Goal: Obtain resource: Download file/media

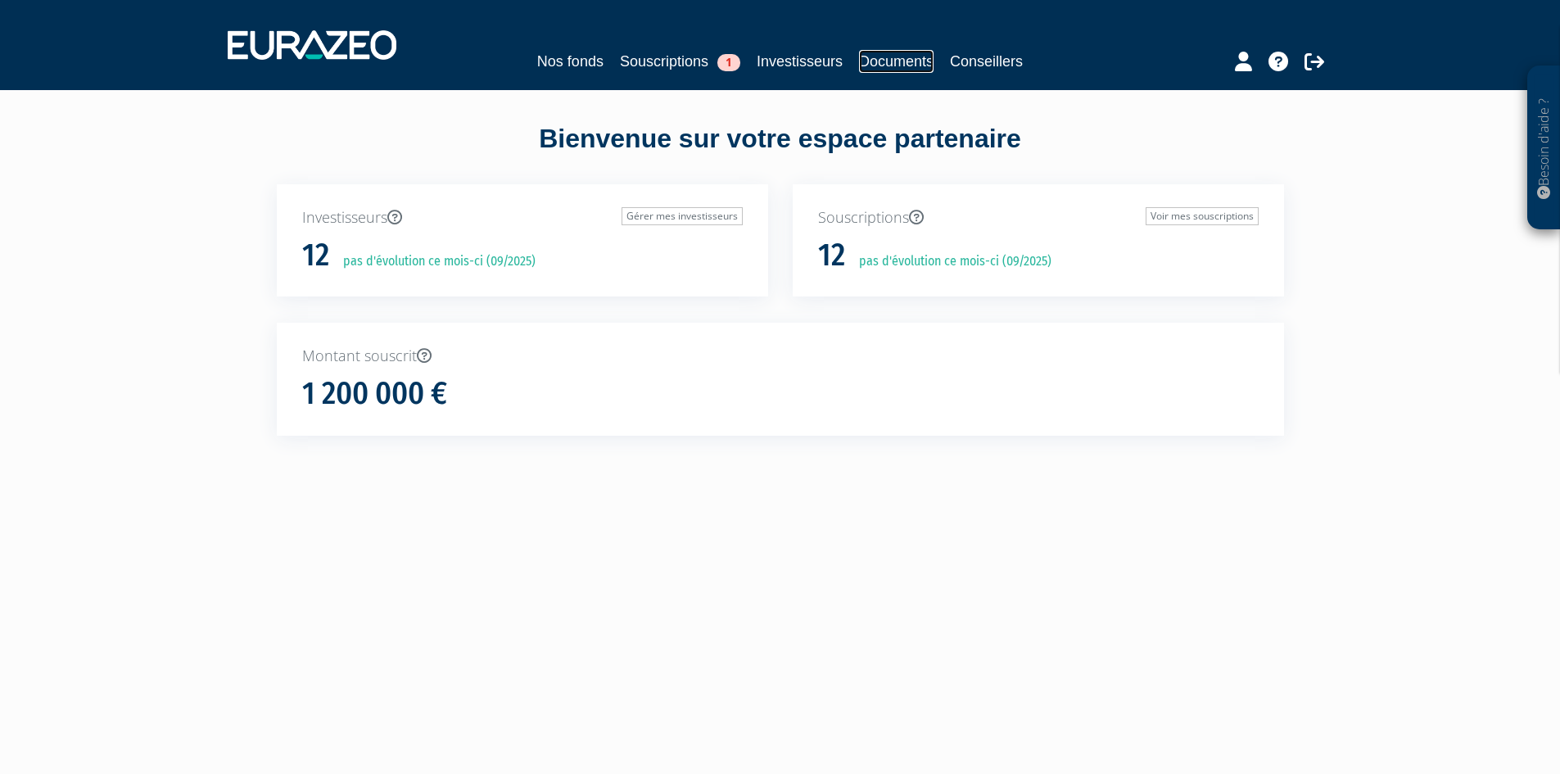
click at [907, 68] on link "Documents" at bounding box center [896, 61] width 75 height 23
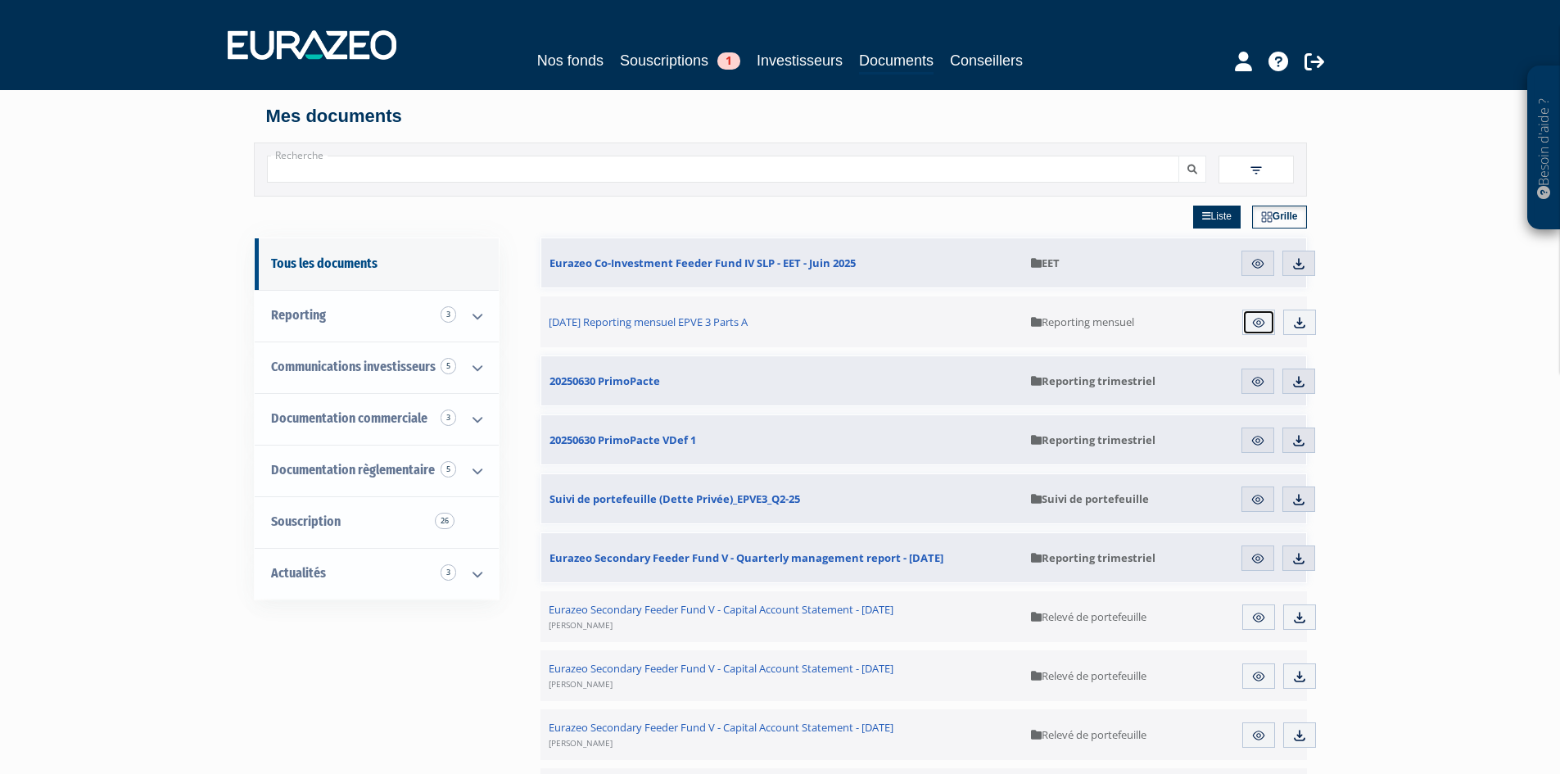
click at [1244, 319] on link "Aperçu" at bounding box center [1258, 323] width 33 height 26
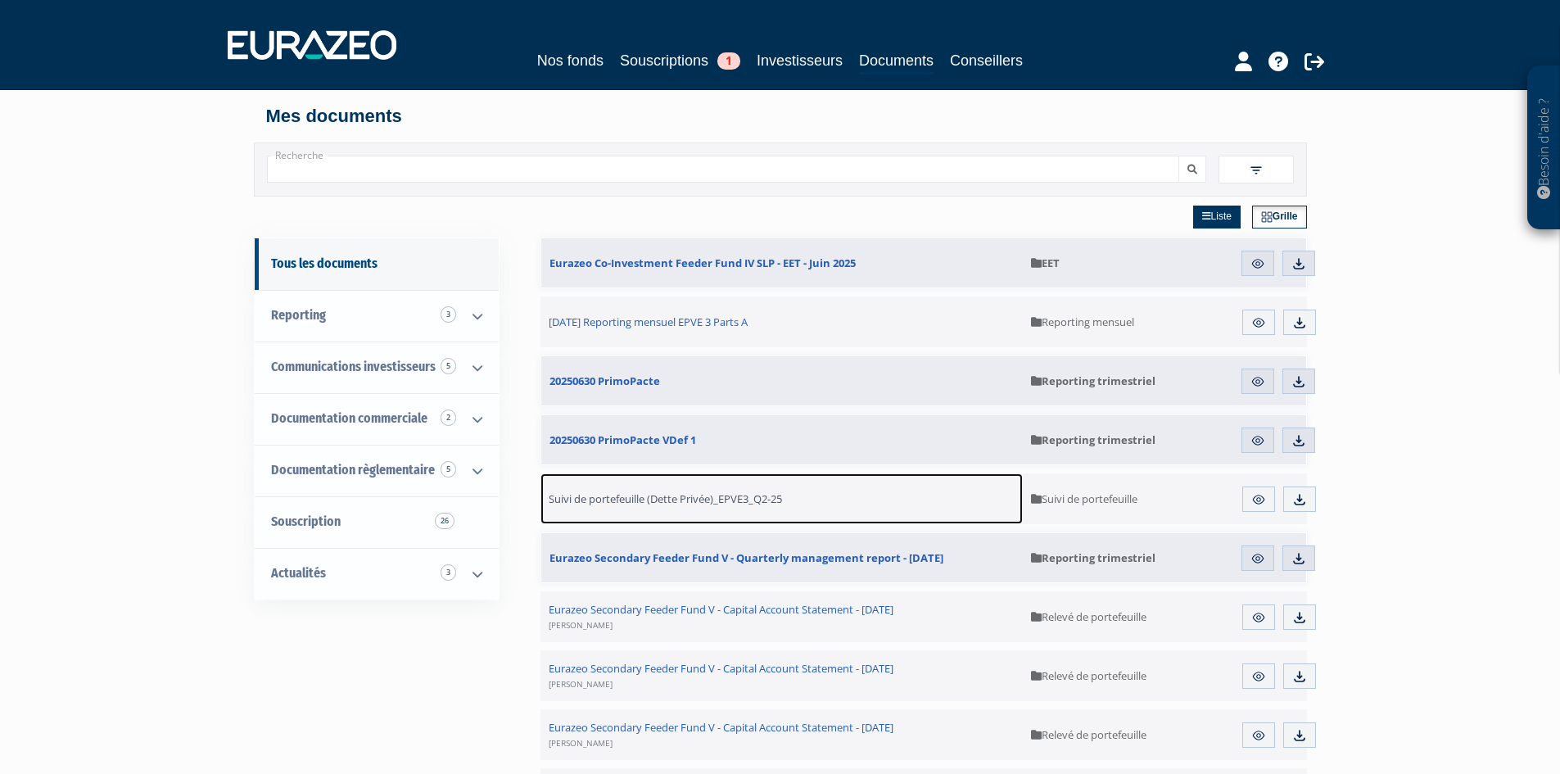
click at [719, 504] on span "Suivi de portefeuille (Dette Privée)_EPVE3_Q2-25" at bounding box center [665, 498] width 233 height 15
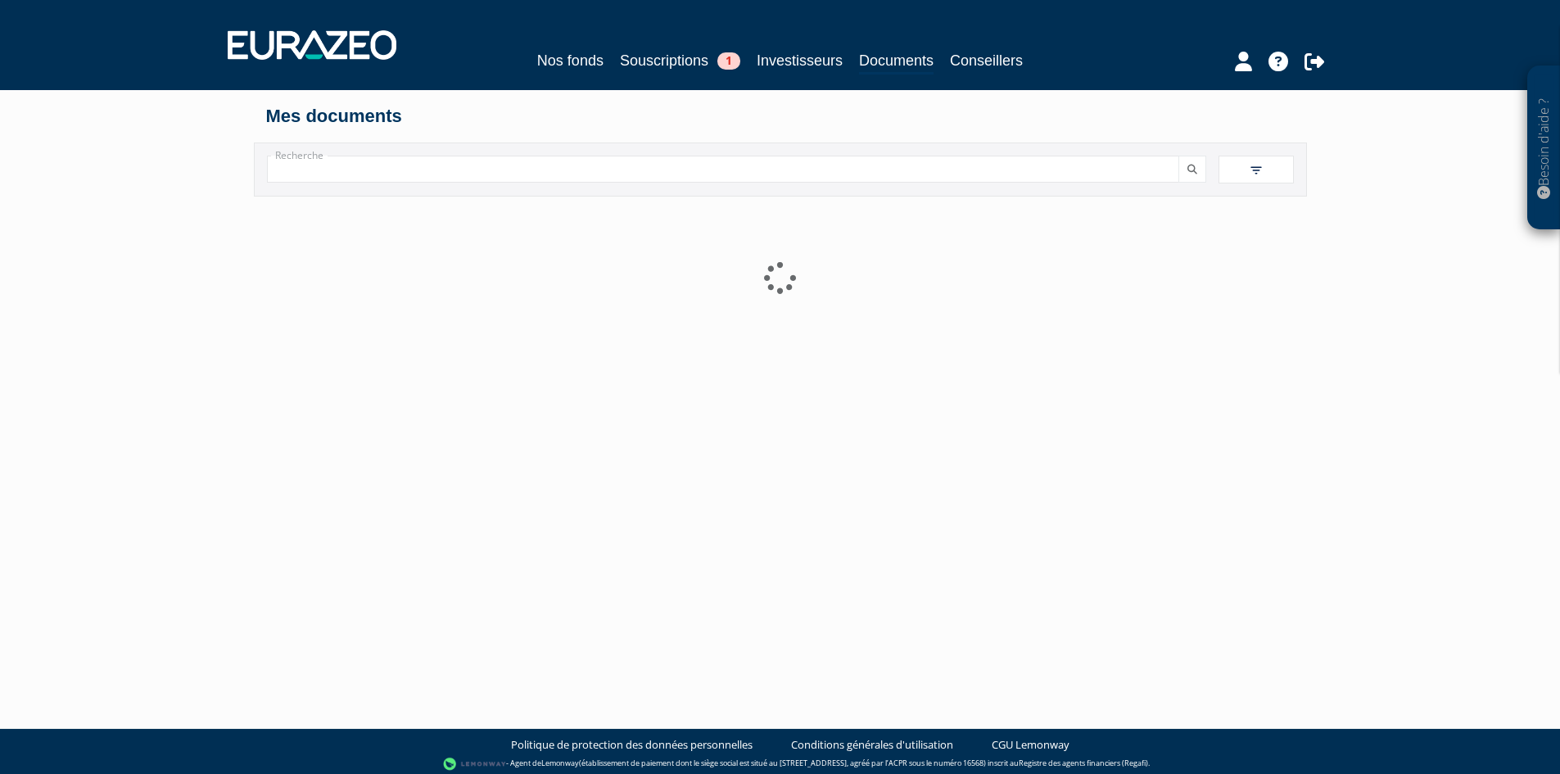
scroll to position [7, 0]
